Goal: Task Accomplishment & Management: Complete application form

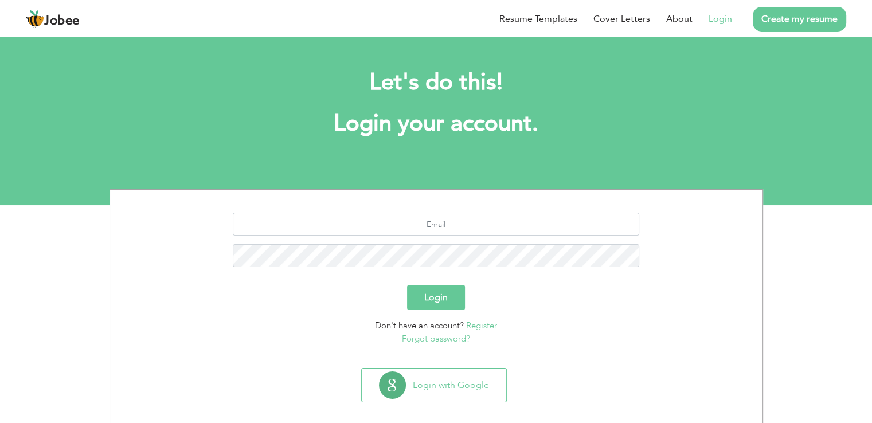
click at [730, 17] on link "Login" at bounding box center [721, 19] width 24 height 14
click at [424, 227] on input "text" at bounding box center [436, 224] width 407 height 23
type input "[EMAIL_ADDRESS][DOMAIN_NAME]"
click at [442, 339] on link "Forgot password?" at bounding box center [436, 338] width 68 height 11
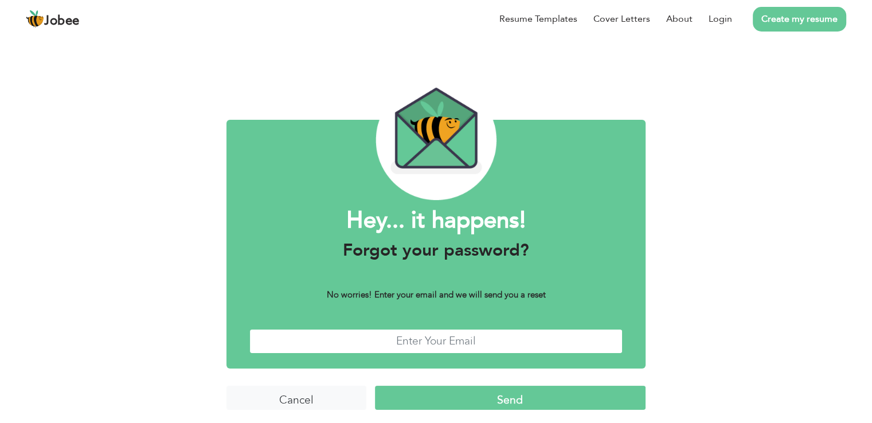
click at [442, 339] on input "text" at bounding box center [435, 341] width 373 height 25
type input "rabailmemon88@gmail.com"
click at [460, 400] on input "Send" at bounding box center [510, 398] width 271 height 25
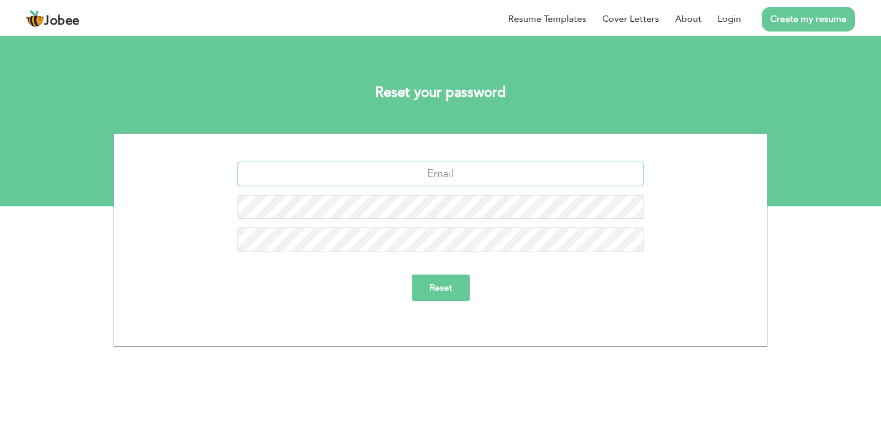
click at [467, 174] on input "text" at bounding box center [440, 174] width 407 height 25
type input "rabailmemon88@gmail.com"
click at [445, 283] on input "Reset" at bounding box center [441, 288] width 58 height 26
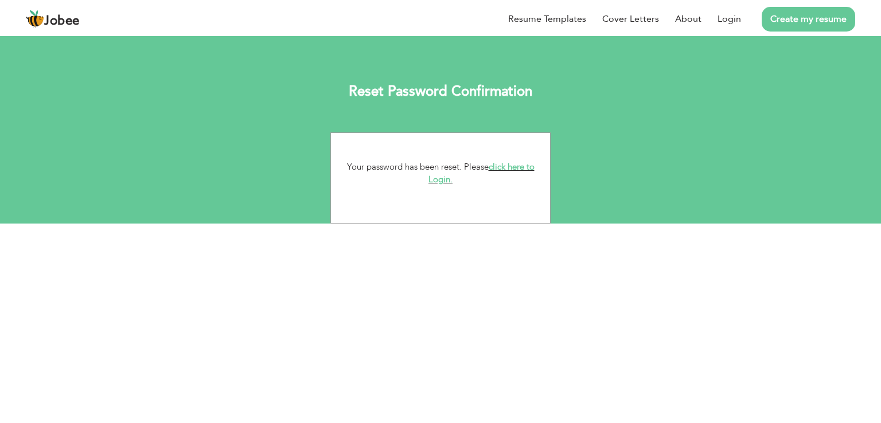
click at [440, 177] on link "click here to Login." at bounding box center [481, 173] width 106 height 25
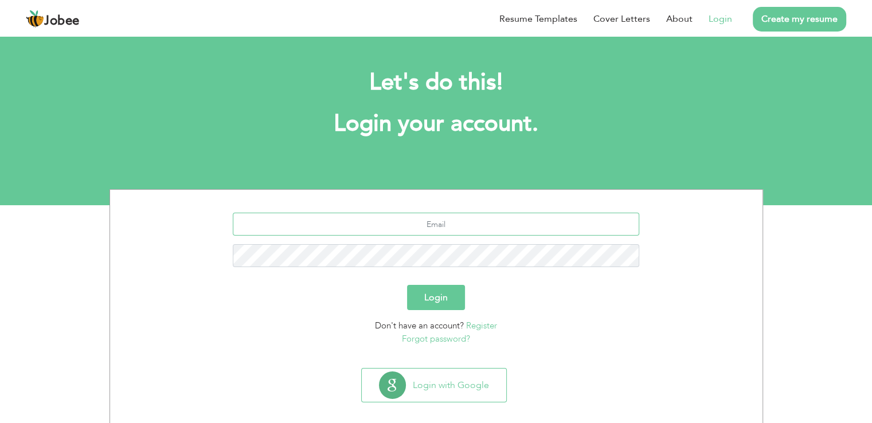
click at [421, 228] on input "text" at bounding box center [436, 224] width 407 height 23
type input "[EMAIL_ADDRESS][DOMAIN_NAME]"
click at [442, 307] on button "Login" at bounding box center [436, 297] width 58 height 25
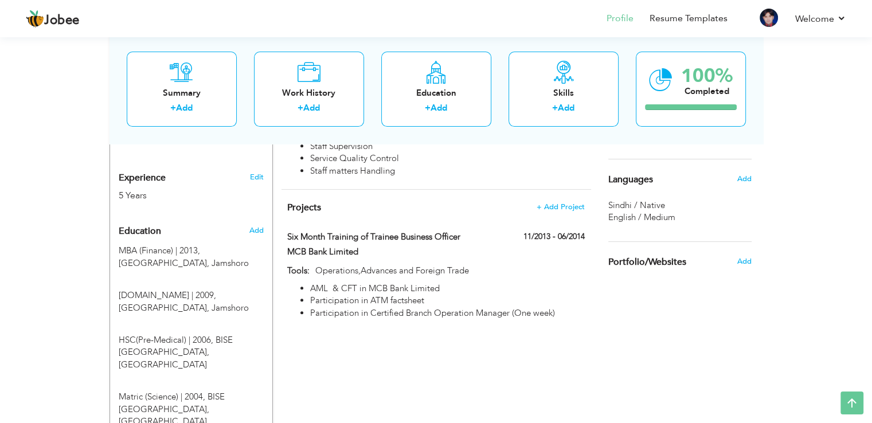
scroll to position [126, 0]
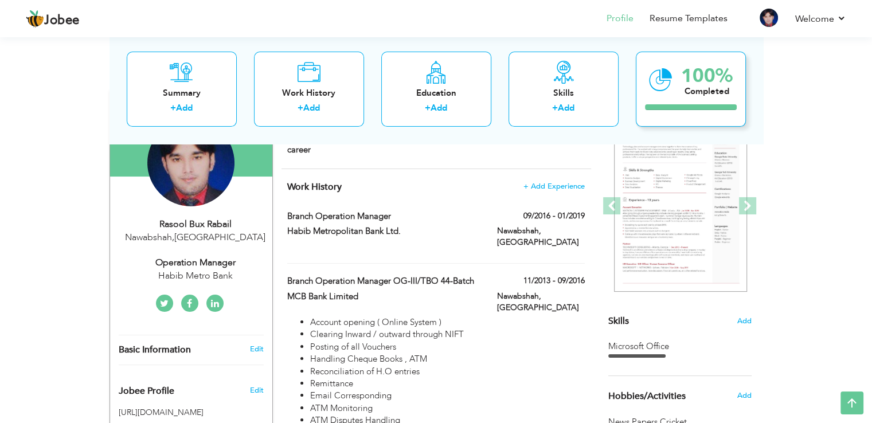
click at [689, 88] on div "Completed" at bounding box center [707, 91] width 52 height 12
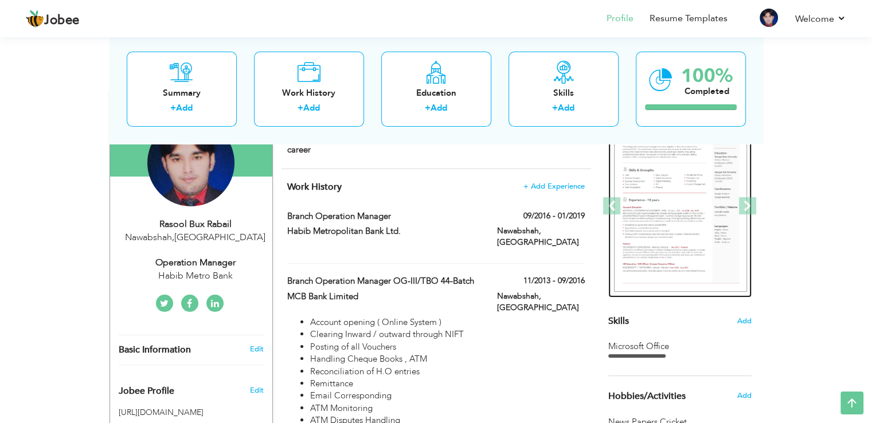
click at [686, 204] on img at bounding box center [680, 206] width 133 height 172
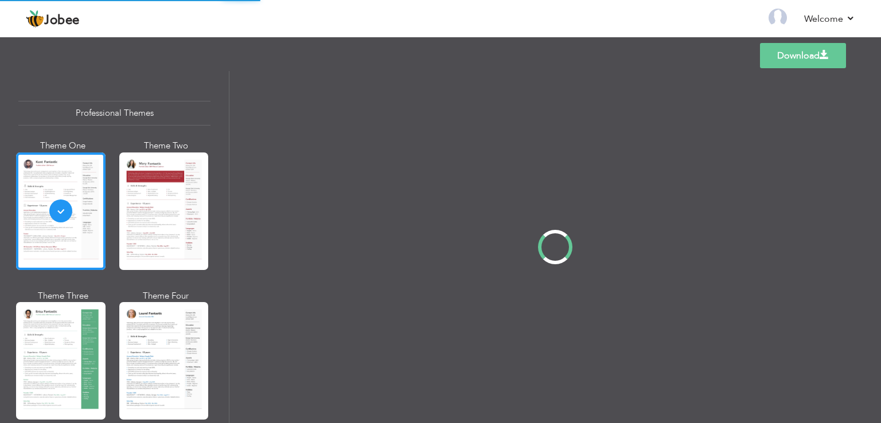
click at [817, 58] on link "Download" at bounding box center [803, 55] width 86 height 25
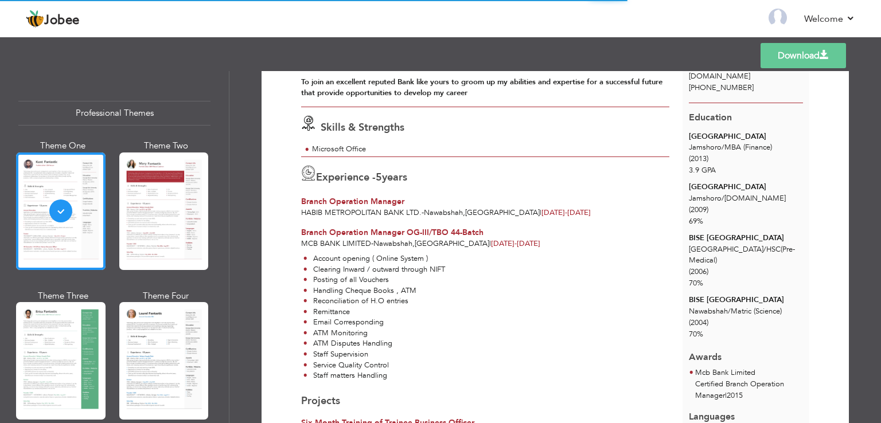
scroll to position [115, 0]
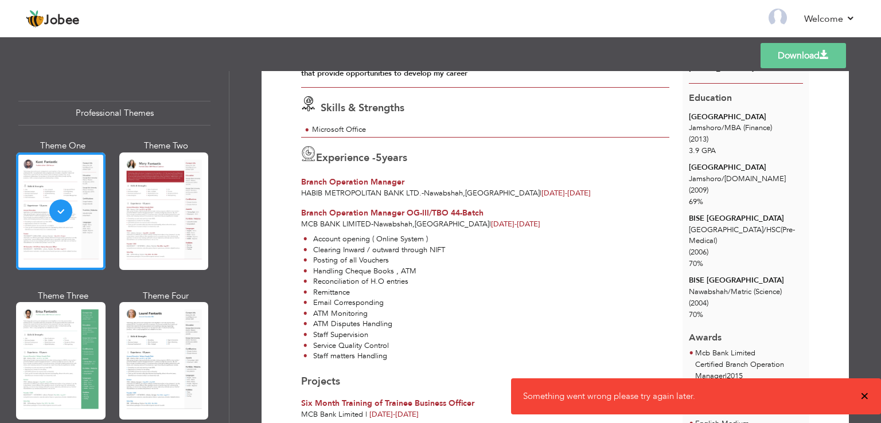
click at [864, 391] on span "×" at bounding box center [864, 396] width 9 height 11
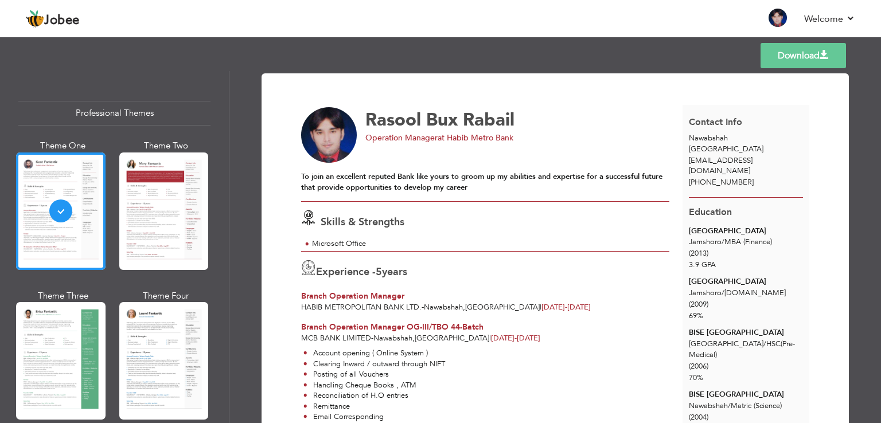
scroll to position [0, 0]
click at [53, 23] on span "Jobee" at bounding box center [62, 20] width 36 height 13
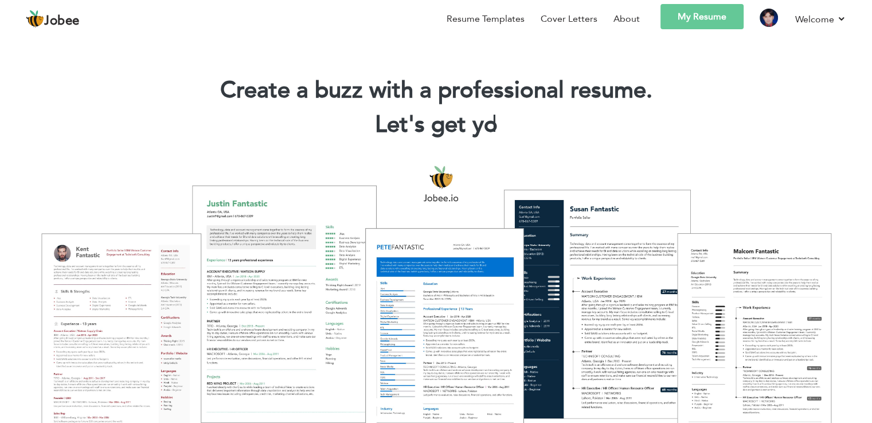
click at [690, 18] on link "My Resume" at bounding box center [702, 16] width 83 height 25
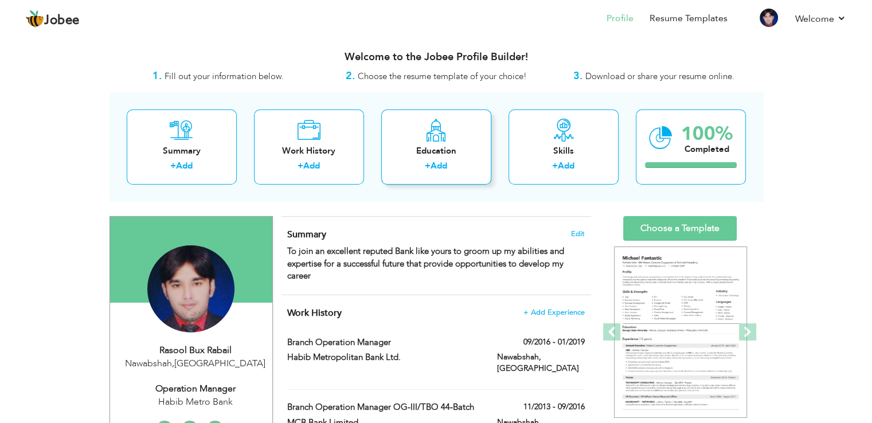
click at [442, 149] on div "Education" at bounding box center [437, 151] width 92 height 12
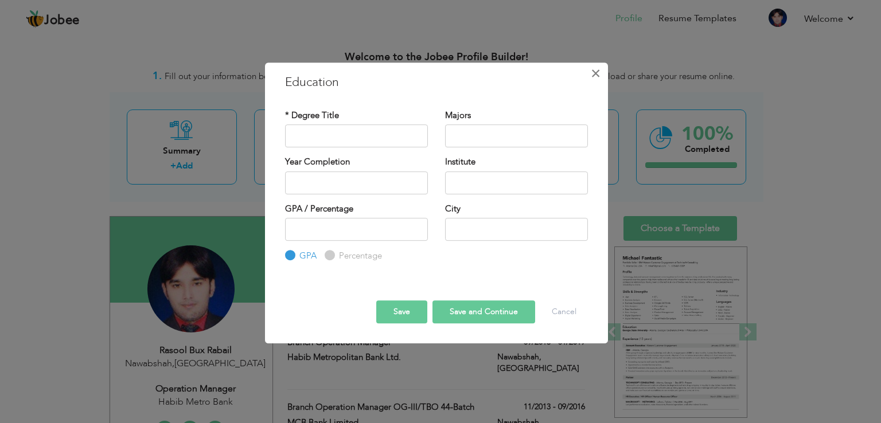
click at [598, 76] on span "×" at bounding box center [596, 73] width 10 height 21
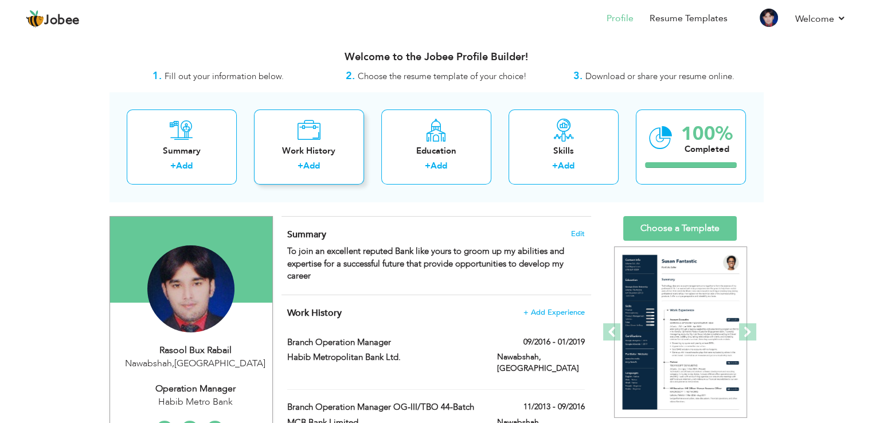
click at [317, 153] on div "Work History" at bounding box center [309, 151] width 92 height 12
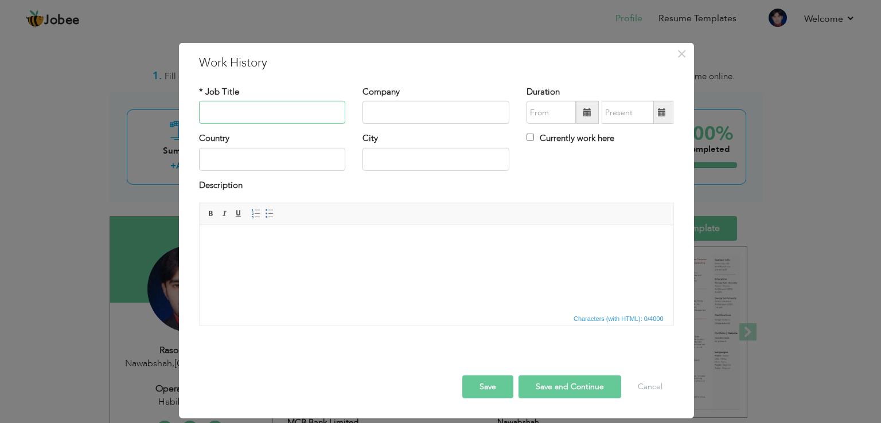
click at [282, 118] on input "text" at bounding box center [272, 112] width 147 height 23
type input "JEST"
click at [377, 115] on input "text" at bounding box center [435, 112] width 147 height 23
type input "Education"
click at [297, 165] on input "text" at bounding box center [272, 159] width 147 height 23
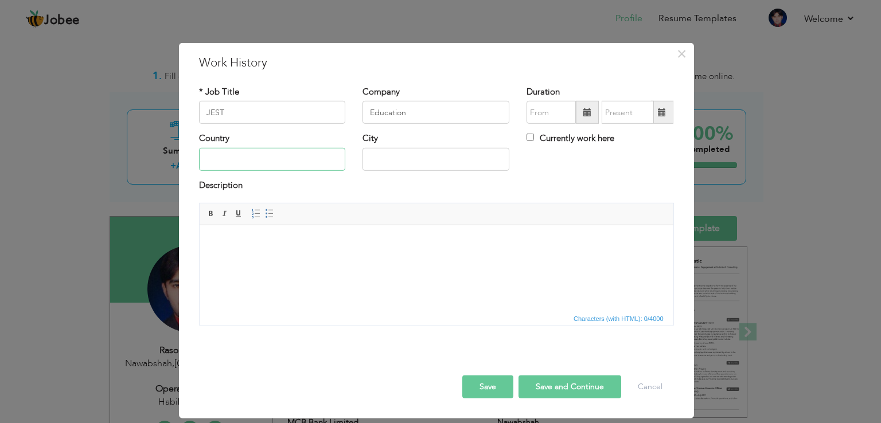
type input "[GEOGRAPHIC_DATA]"
type input "NAWABSHAH"
click at [542, 114] on input "08/2025" at bounding box center [550, 112] width 49 height 23
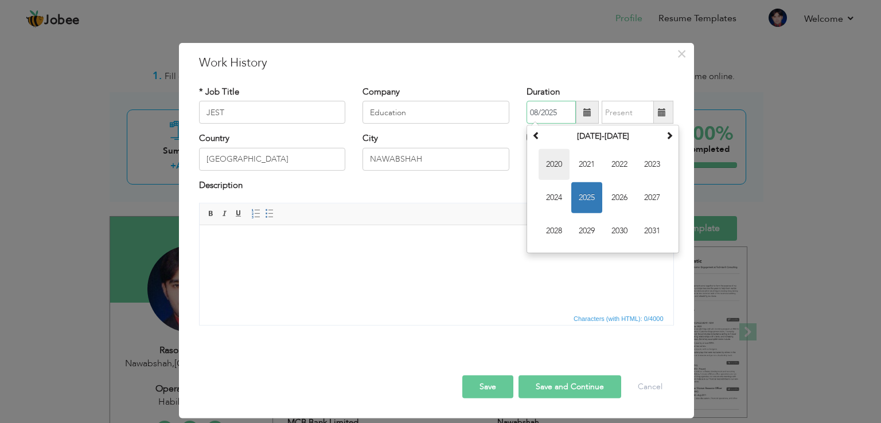
click at [546, 168] on span "2020" at bounding box center [553, 164] width 31 height 31
click at [550, 168] on span "Jan" at bounding box center [553, 164] width 31 height 31
type input "01/2020"
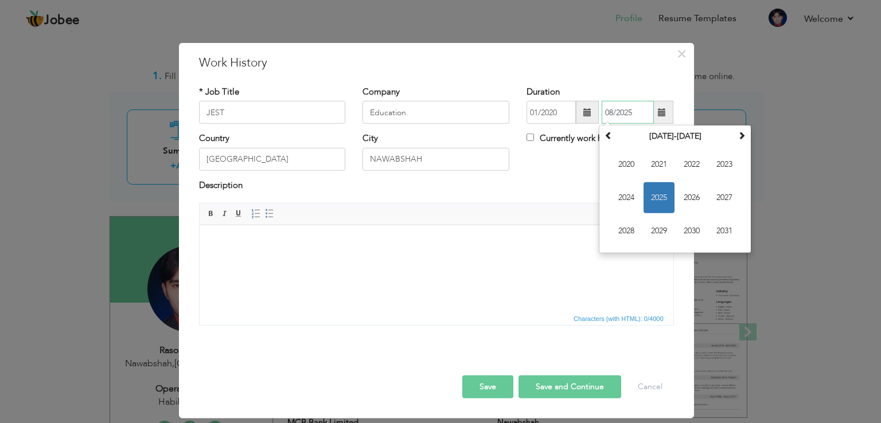
click at [617, 114] on input "08/2025" at bounding box center [628, 112] width 52 height 23
click at [633, 197] on span "2024" at bounding box center [626, 197] width 31 height 31
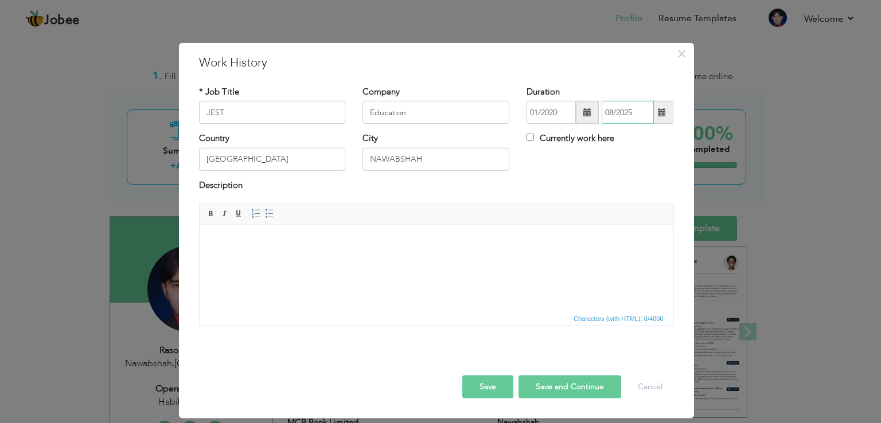
click at [615, 116] on input "08/2025" at bounding box center [628, 112] width 52 height 23
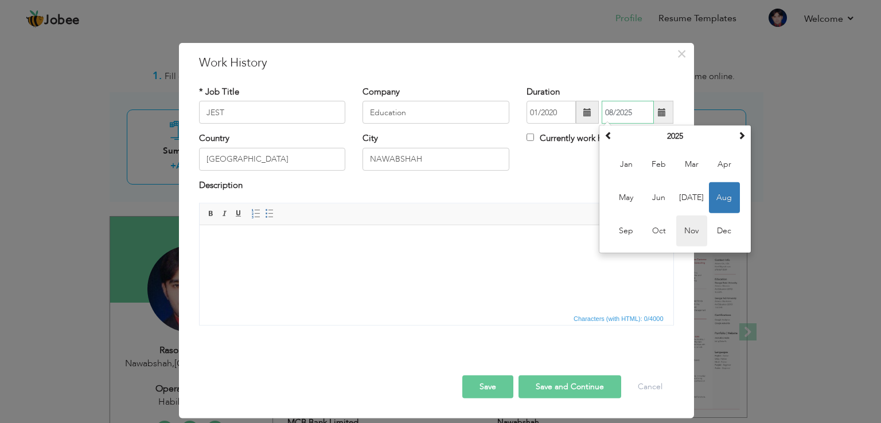
click at [688, 230] on span "Nov" at bounding box center [691, 231] width 31 height 31
click at [607, 118] on input "11/2025" at bounding box center [628, 112] width 52 height 23
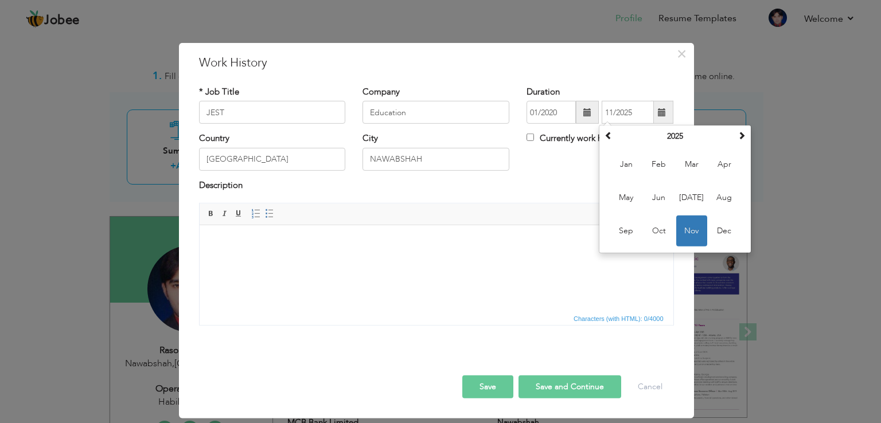
click at [533, 147] on div "Currently work here" at bounding box center [599, 139] width 147 height 15
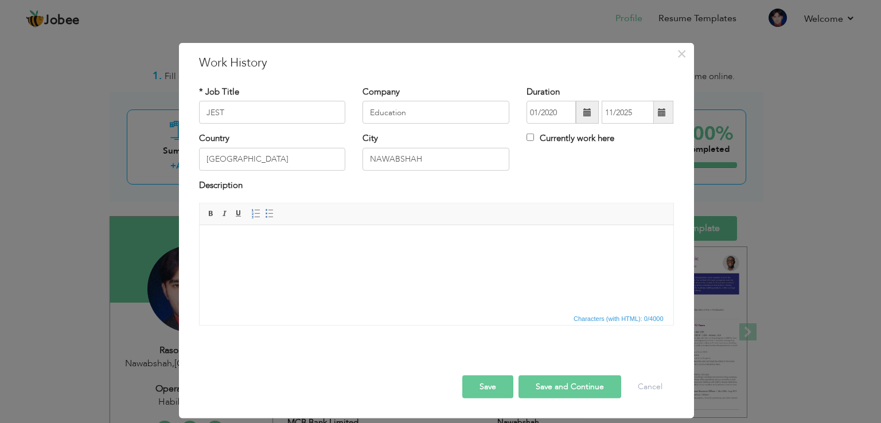
click at [496, 383] on button "Save" at bounding box center [487, 387] width 51 height 23
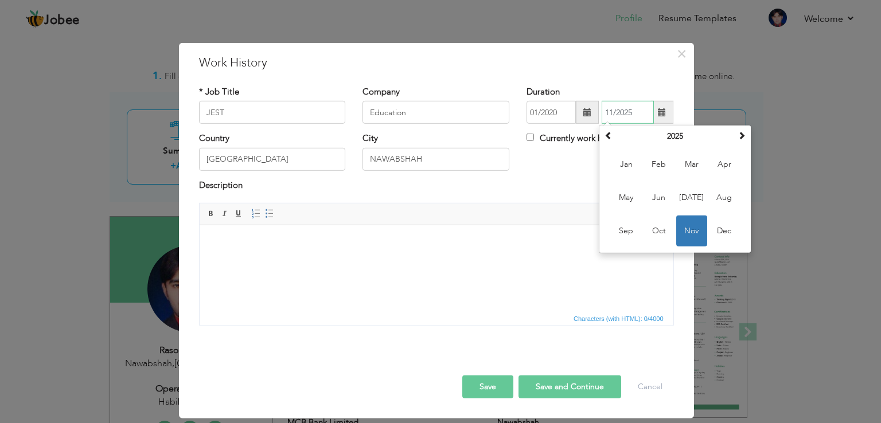
click at [686, 228] on span "Nov" at bounding box center [691, 231] width 31 height 31
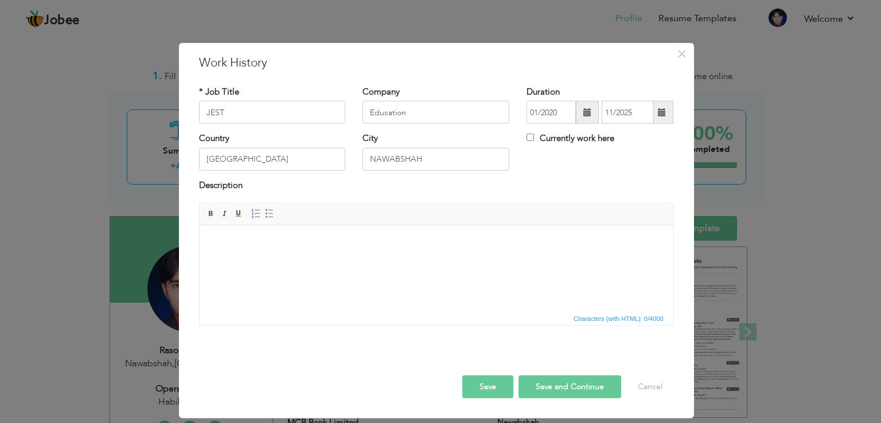
click at [485, 395] on button "Save" at bounding box center [487, 387] width 51 height 23
click at [544, 385] on button "Save and Continue" at bounding box center [569, 387] width 103 height 23
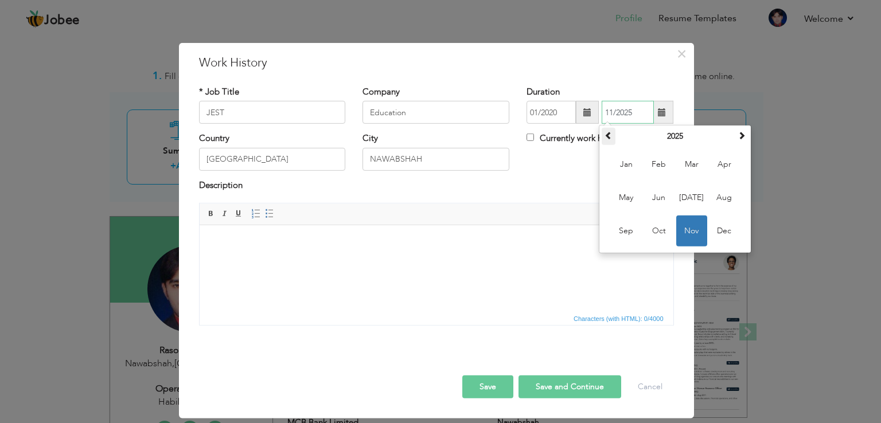
click at [612, 139] on span at bounding box center [608, 135] width 8 height 8
click at [499, 386] on button "Save" at bounding box center [487, 387] width 51 height 23
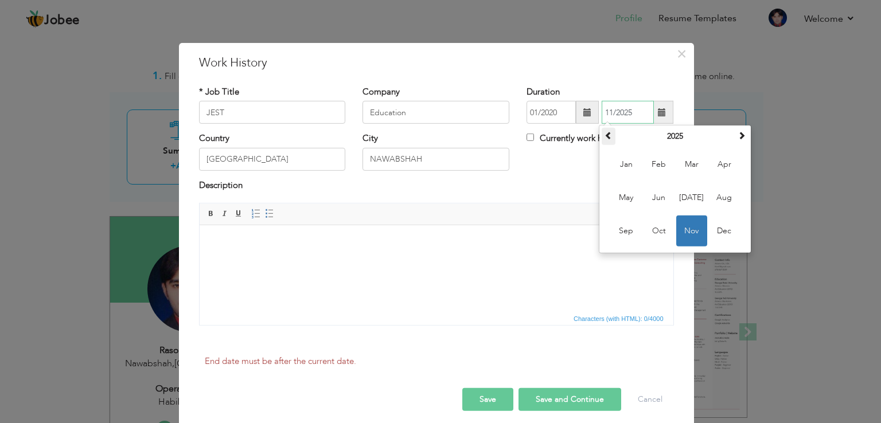
click at [605, 134] on span at bounding box center [608, 135] width 8 height 8
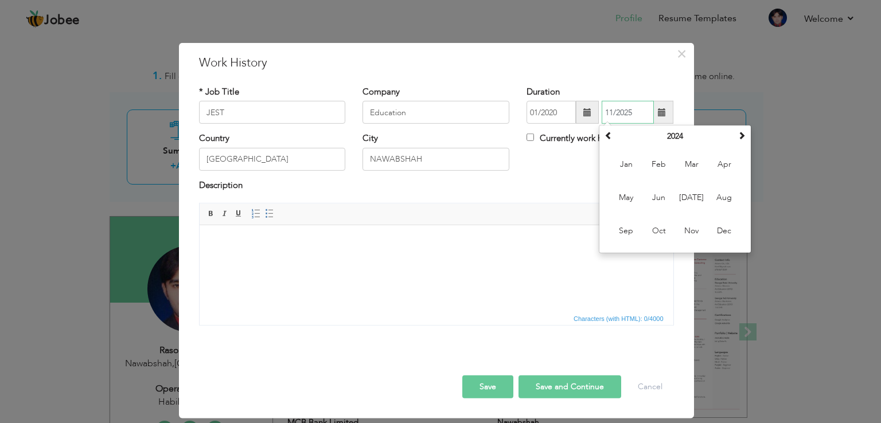
click at [621, 116] on input "11/2025" at bounding box center [628, 112] width 52 height 23
click at [681, 135] on th "2024" at bounding box center [674, 136] width 119 height 17
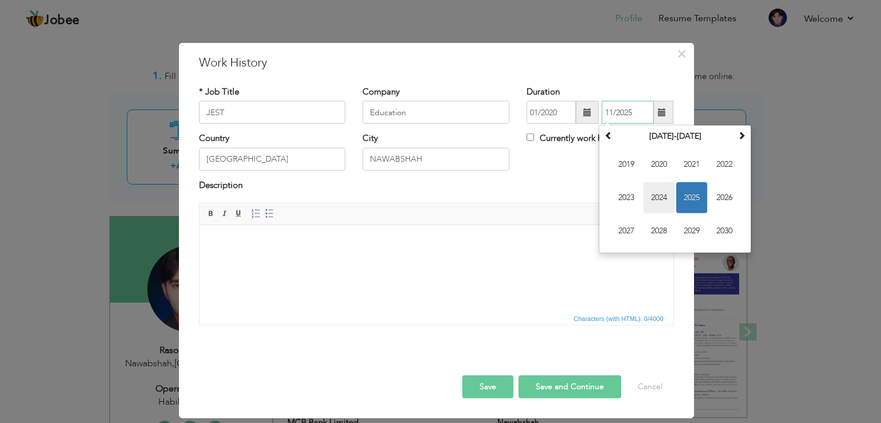
click at [671, 198] on span "2024" at bounding box center [658, 197] width 31 height 31
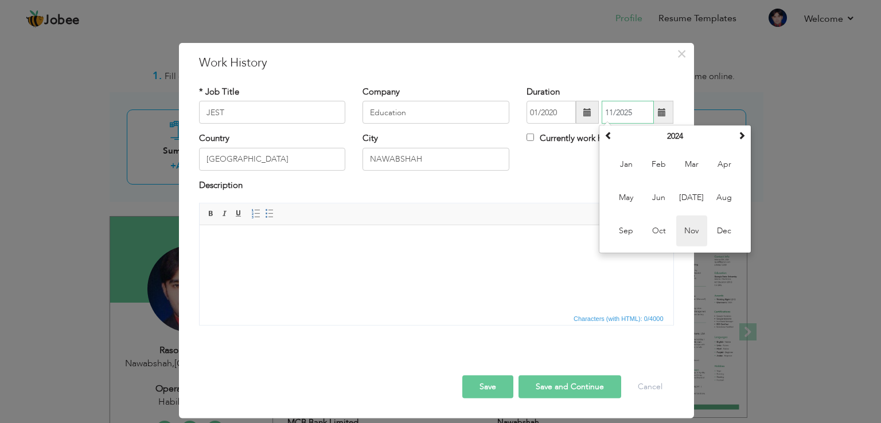
click at [701, 230] on span "Nov" at bounding box center [691, 231] width 31 height 31
type input "11/2024"
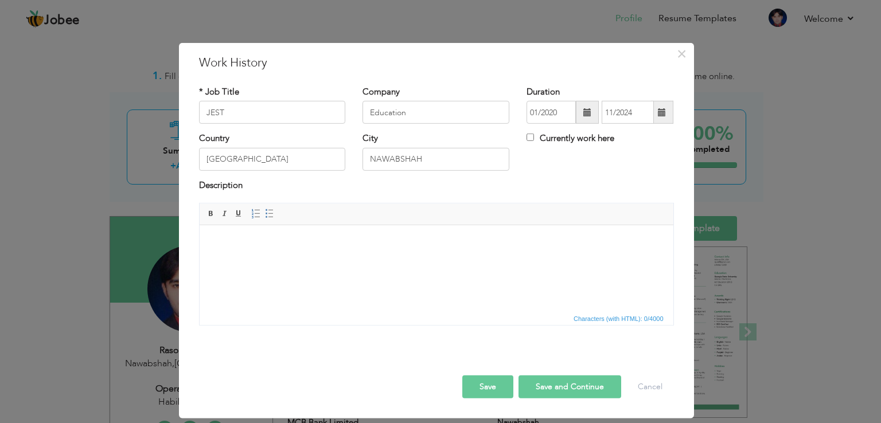
click at [498, 384] on button "Save" at bounding box center [487, 387] width 51 height 23
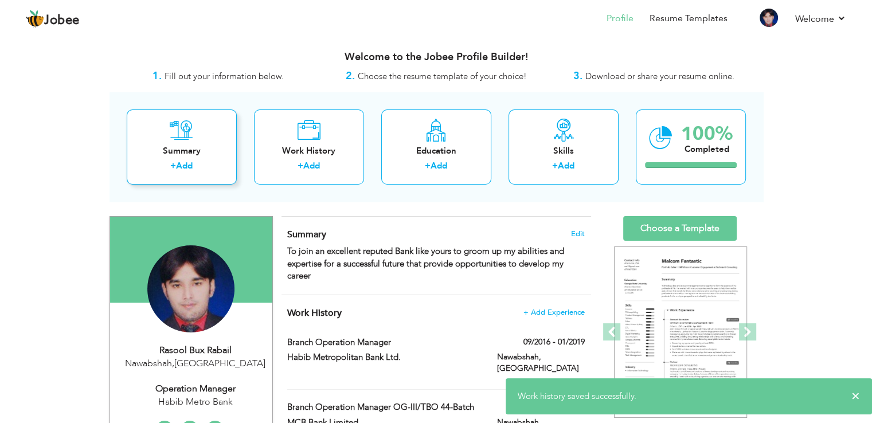
click at [190, 150] on div "Summary" at bounding box center [182, 151] width 92 height 12
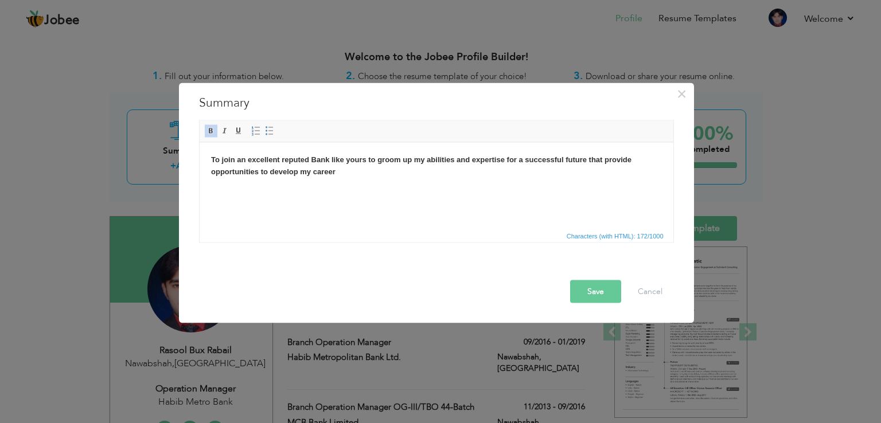
click at [167, 152] on div "× Summary To join an excellent reputed Bank like yours to groom up my abilities…" at bounding box center [440, 211] width 881 height 423
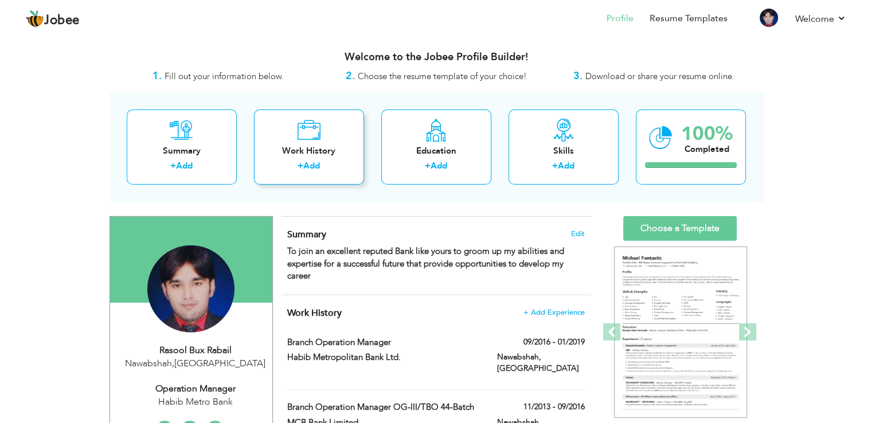
click at [290, 141] on div "Work History + Add" at bounding box center [309, 147] width 110 height 75
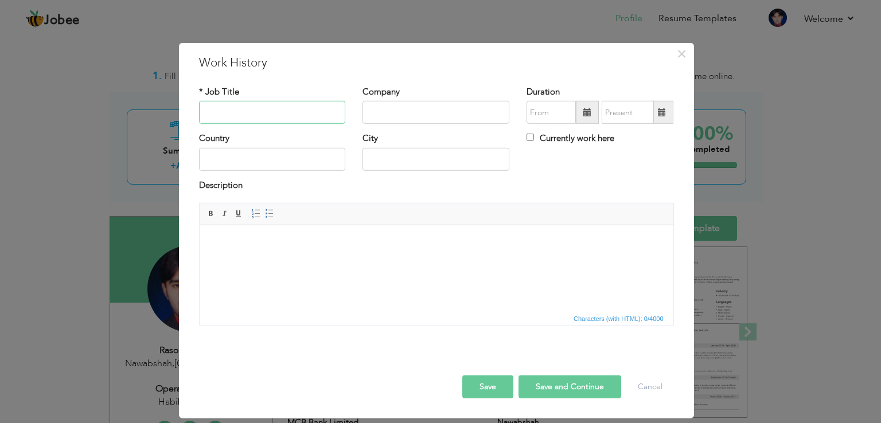
click at [232, 114] on input "text" at bounding box center [272, 112] width 147 height 23
type input "High School Teacher"
click at [412, 112] on input "text" at bounding box center [435, 112] width 147 height 23
type input "Education & Literacy department Government of Sindh"
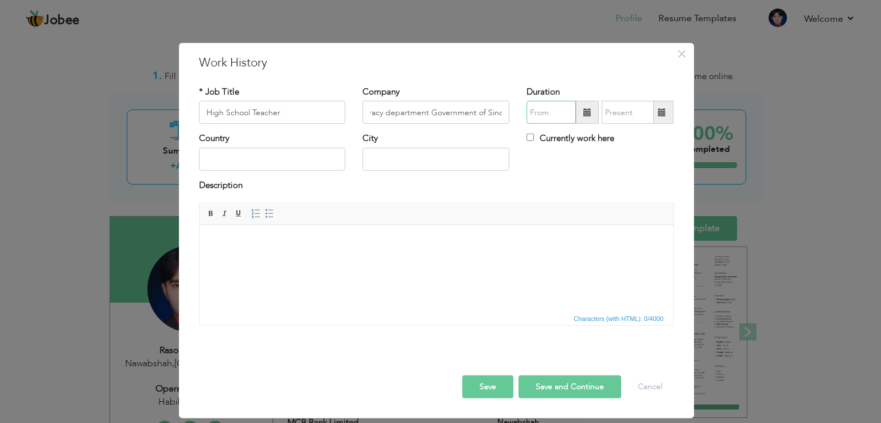
click at [555, 116] on input "text" at bounding box center [550, 112] width 49 height 23
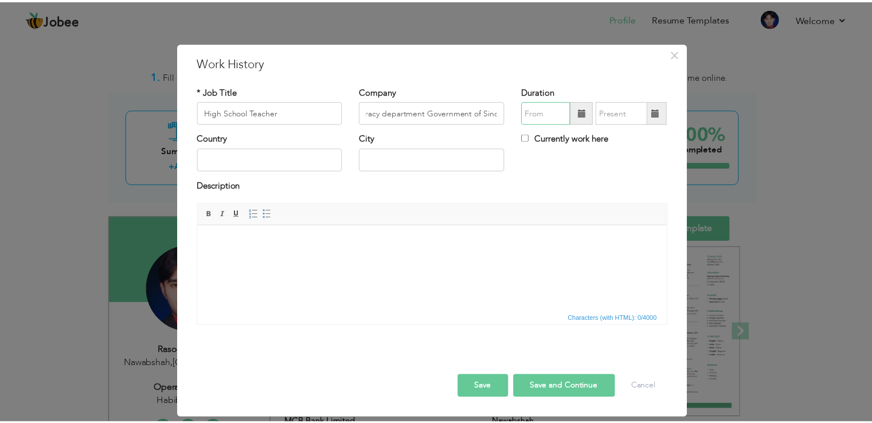
scroll to position [0, 0]
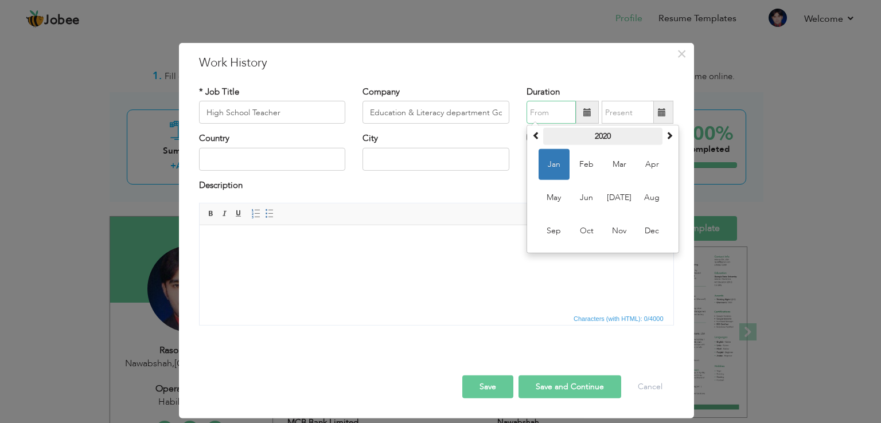
click at [608, 135] on th "2020" at bounding box center [602, 136] width 119 height 17
click at [608, 135] on th "[DATE]-[DATE]" at bounding box center [602, 136] width 119 height 17
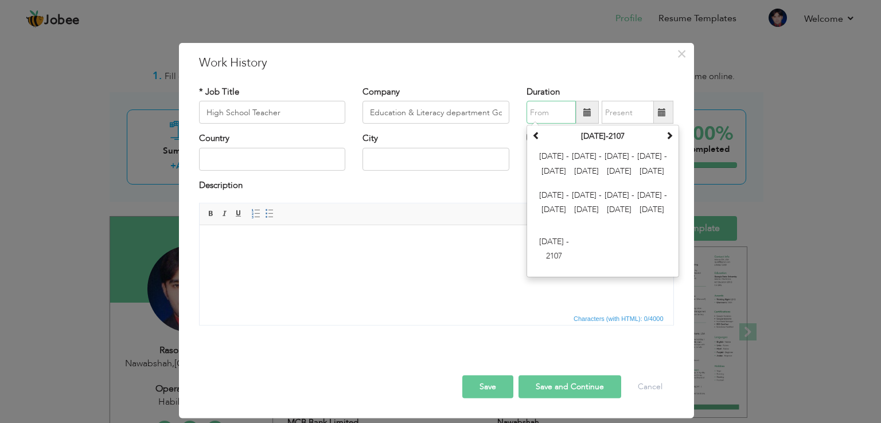
click at [608, 135] on th "[DATE]-2107" at bounding box center [602, 136] width 119 height 17
click at [564, 134] on th "[DATE]-2107" at bounding box center [602, 136] width 119 height 17
click at [666, 138] on span at bounding box center [669, 135] width 8 height 8
click at [531, 138] on th at bounding box center [536, 136] width 14 height 17
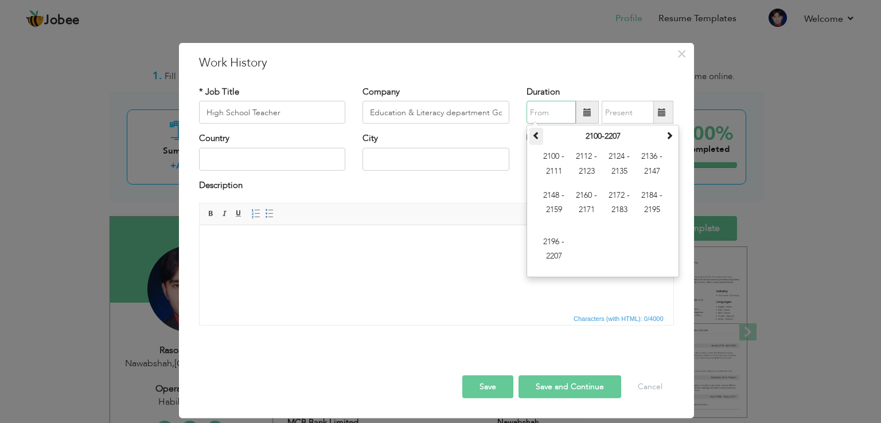
click at [531, 138] on th at bounding box center [536, 136] width 14 height 17
click at [558, 118] on input "text" at bounding box center [550, 112] width 49 height 23
click at [548, 260] on html at bounding box center [436, 242] width 474 height 35
click at [553, 108] on input "text" at bounding box center [550, 112] width 49 height 23
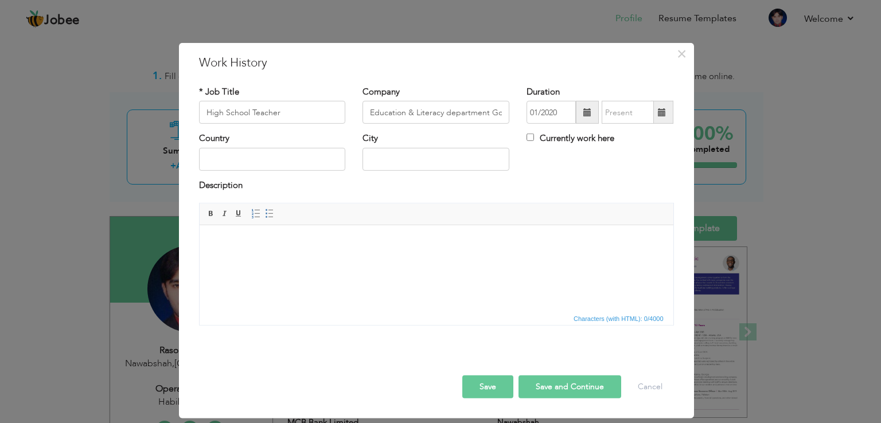
click at [521, 152] on div "Currently work here" at bounding box center [600, 144] width 164 height 24
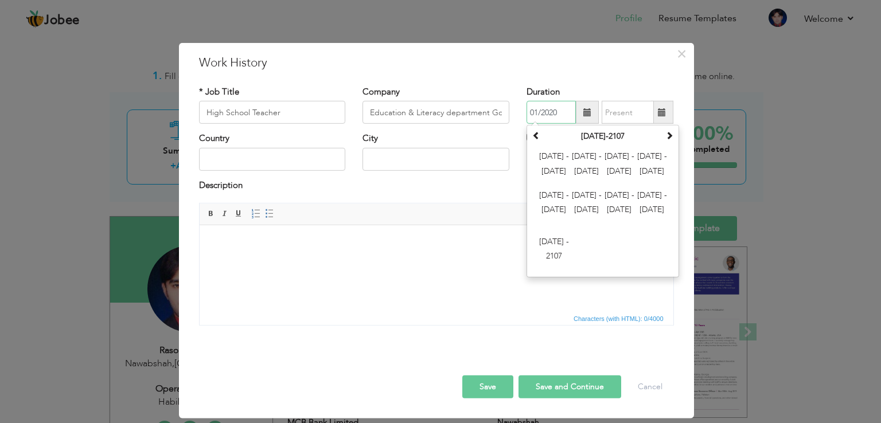
click at [537, 111] on input "01/2020" at bounding box center [550, 112] width 49 height 23
click at [670, 134] on span at bounding box center [669, 135] width 8 height 8
click at [536, 136] on span at bounding box center [536, 135] width 8 height 8
click at [613, 155] on span "[DATE] - [DATE]" at bounding box center [619, 164] width 31 height 31
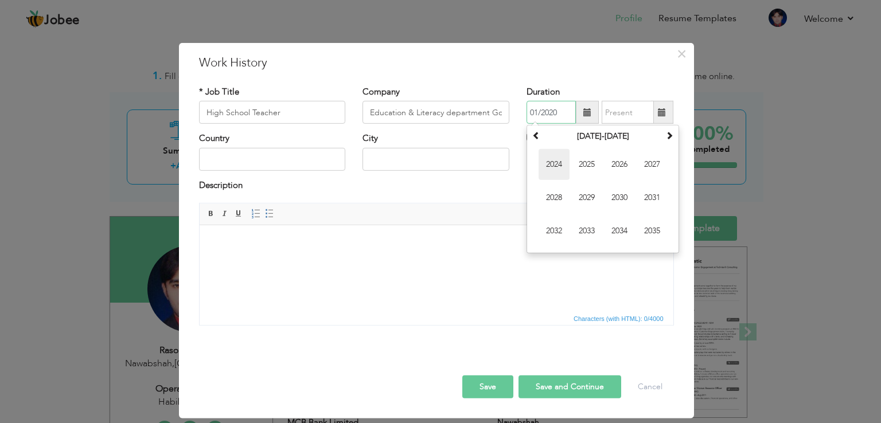
click at [553, 166] on span "2024" at bounding box center [553, 164] width 31 height 31
click at [623, 229] on span "Nov" at bounding box center [619, 231] width 31 height 31
type input "11/2024"
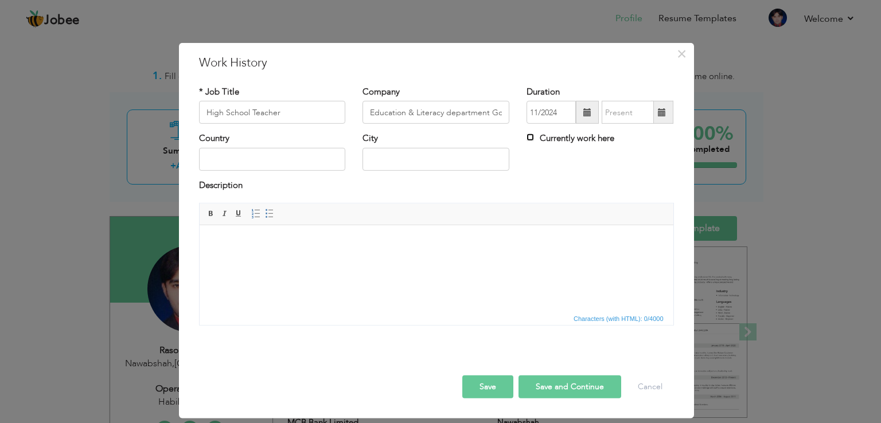
click at [530, 136] on input "Currently work here" at bounding box center [529, 137] width 7 height 7
checkbox input "true"
click at [278, 161] on input "text" at bounding box center [272, 159] width 147 height 23
type input "[GEOGRAPHIC_DATA]"
type input "NAWABSHAH"
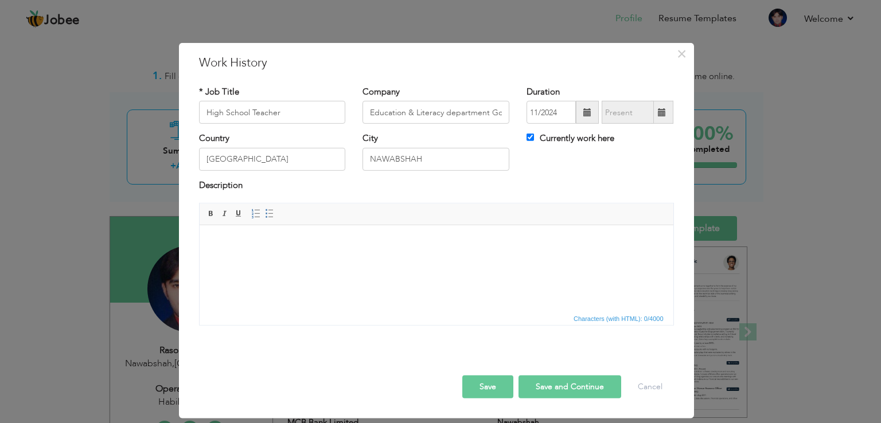
click at [493, 393] on button "Save" at bounding box center [487, 387] width 51 height 23
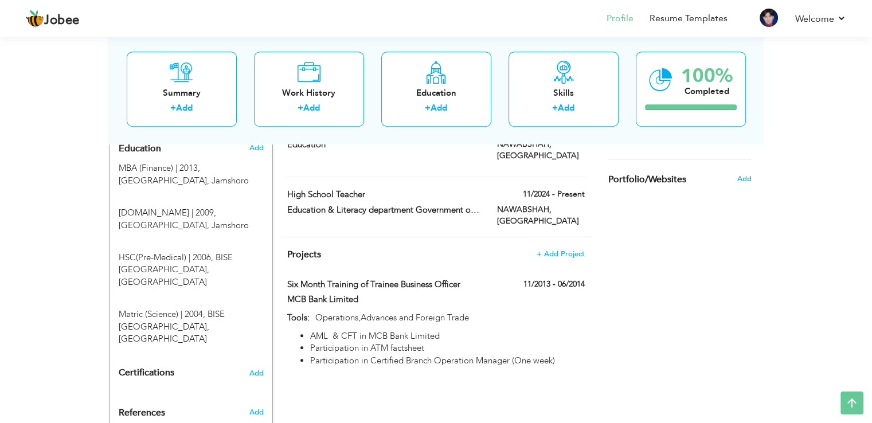
scroll to position [381, 0]
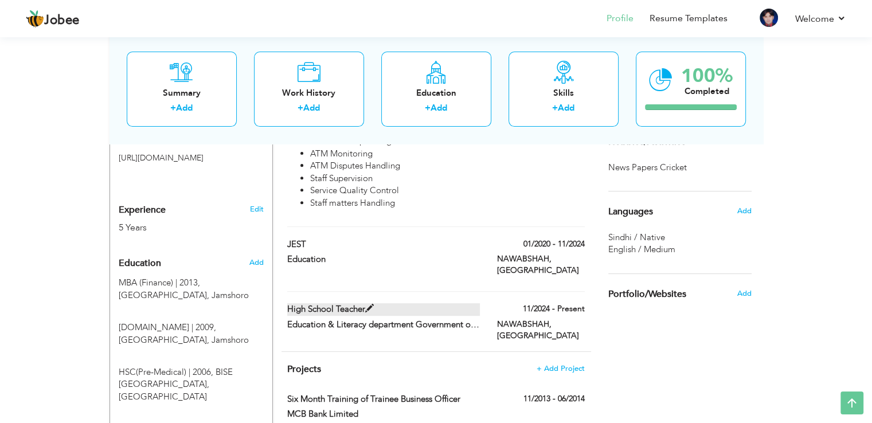
click at [366, 304] on span at bounding box center [369, 308] width 9 height 9
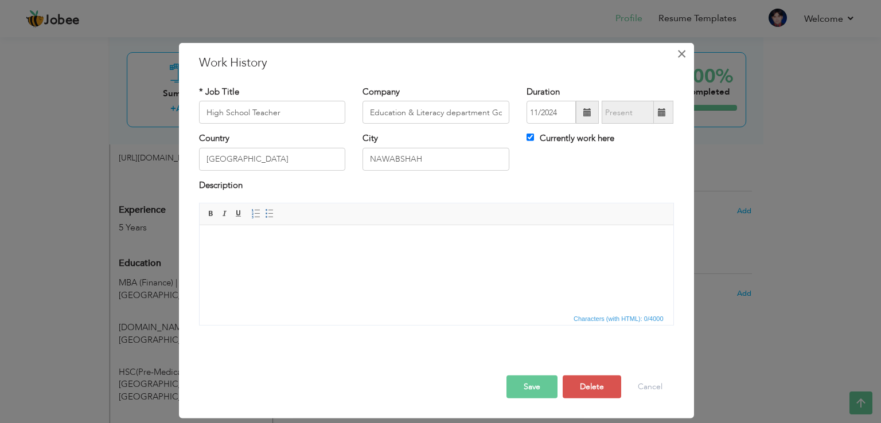
click at [678, 57] on span "×" at bounding box center [682, 54] width 10 height 21
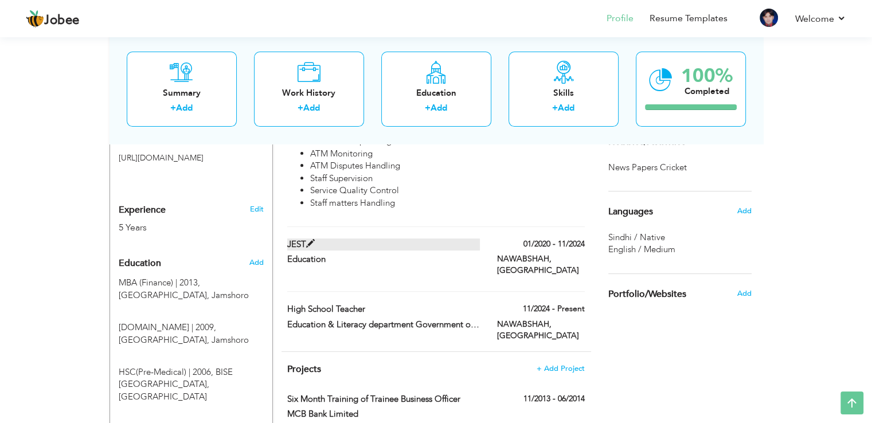
click at [318, 239] on label "JEST" at bounding box center [383, 245] width 193 height 12
type input "JEST"
type input "Education"
type input "01/2020"
type input "11/2024"
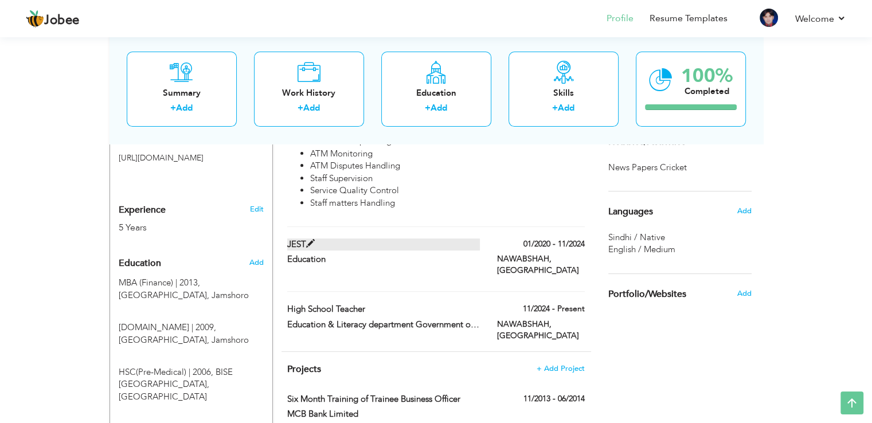
checkbox input "false"
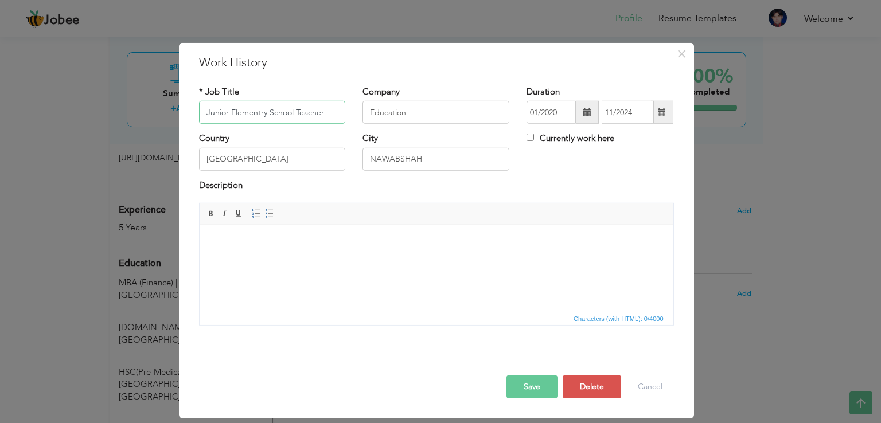
type input "Junior Elementry School Teacher"
click at [532, 382] on button "Save" at bounding box center [531, 387] width 51 height 23
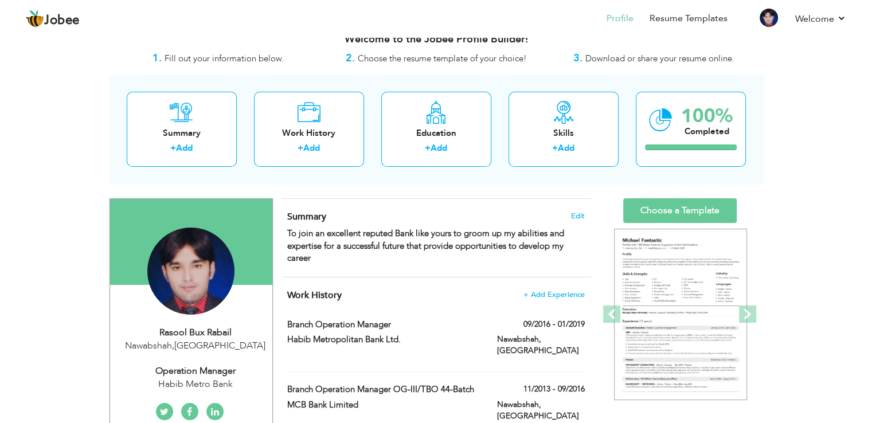
scroll to position [0, 0]
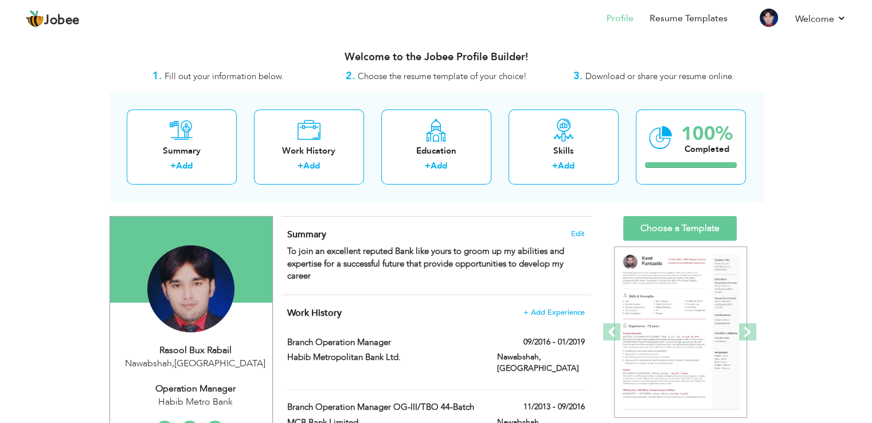
click at [643, 80] on span "Download or share your resume online." at bounding box center [659, 76] width 149 height 11
click at [675, 17] on link "Resume Templates" at bounding box center [689, 18] width 78 height 13
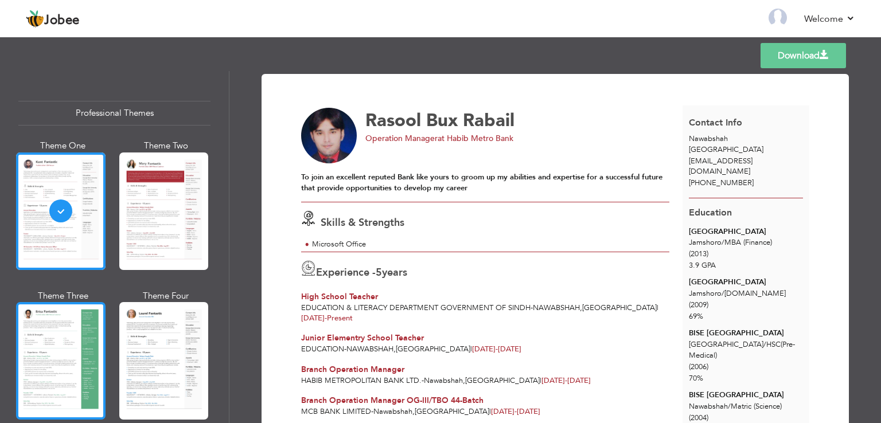
click at [83, 330] on div at bounding box center [60, 361] width 89 height 118
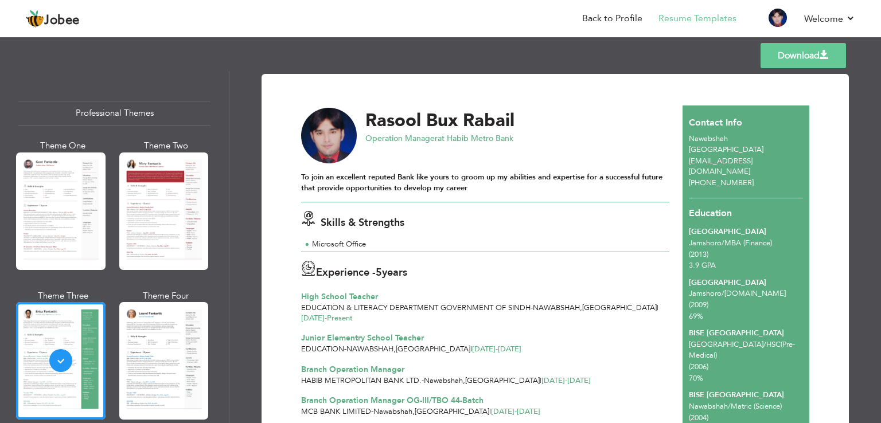
click at [797, 60] on link "Download" at bounding box center [802, 55] width 85 height 25
